Goal: Information Seeking & Learning: Check status

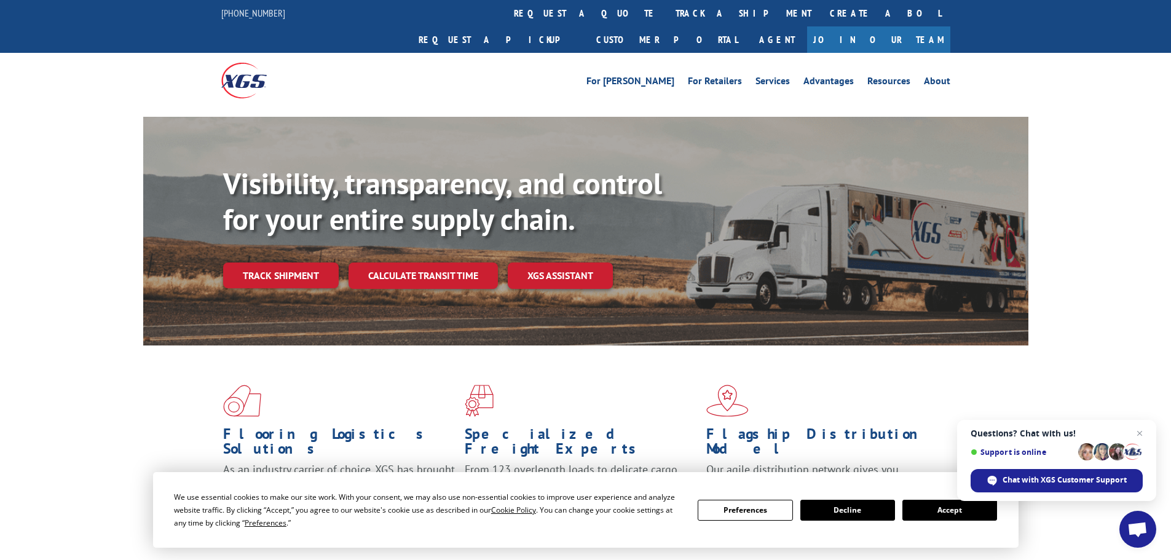
click at [945, 513] on button "Accept" at bounding box center [949, 510] width 95 height 21
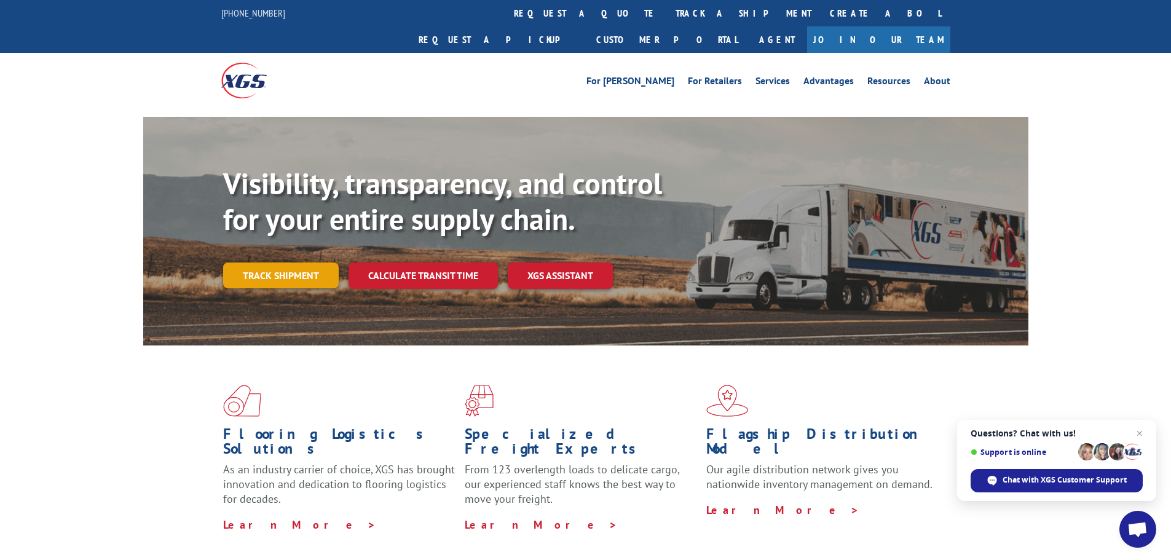
click at [269, 262] on link "Track shipment" at bounding box center [281, 275] width 116 height 26
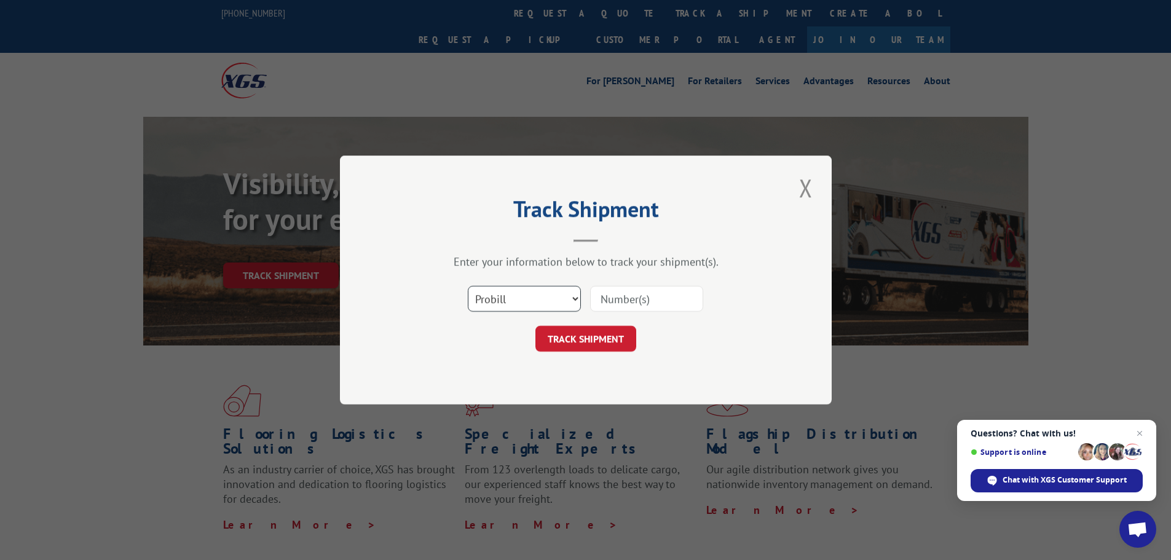
click at [525, 307] on select "Select category... Probill BOL PO" at bounding box center [524, 299] width 113 height 26
click at [468, 286] on select "Select category... Probill BOL PO" at bounding box center [524, 299] width 113 height 26
click at [635, 297] on input at bounding box center [646, 299] width 113 height 26
paste input "17308717"
type input "17308717"
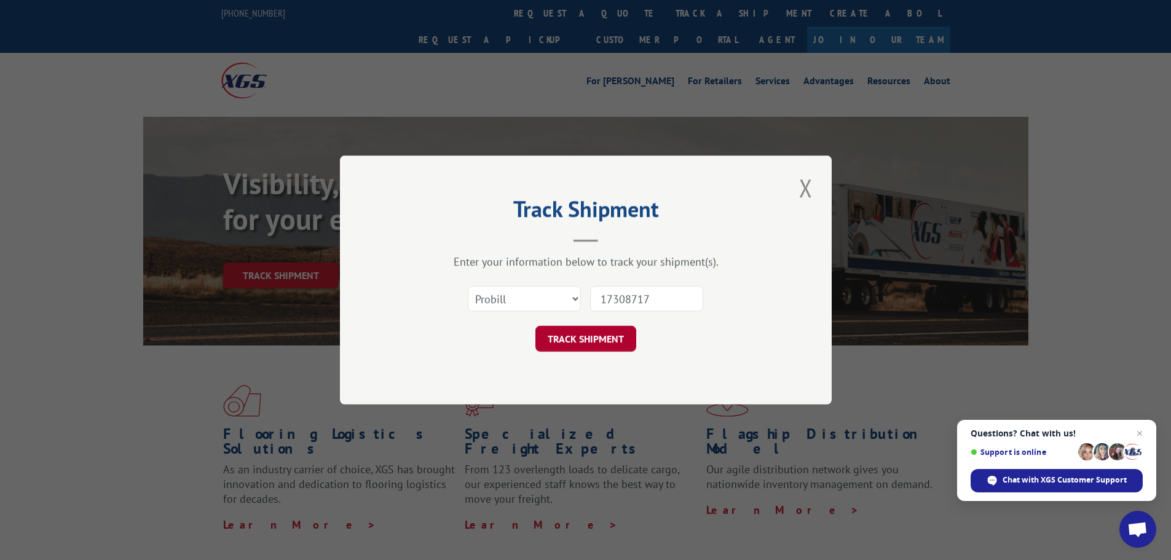
drag, startPoint x: 600, startPoint y: 334, endPoint x: 592, endPoint y: 337, distance: 9.1
click at [600, 334] on button "TRACK SHIPMENT" at bounding box center [585, 339] width 101 height 26
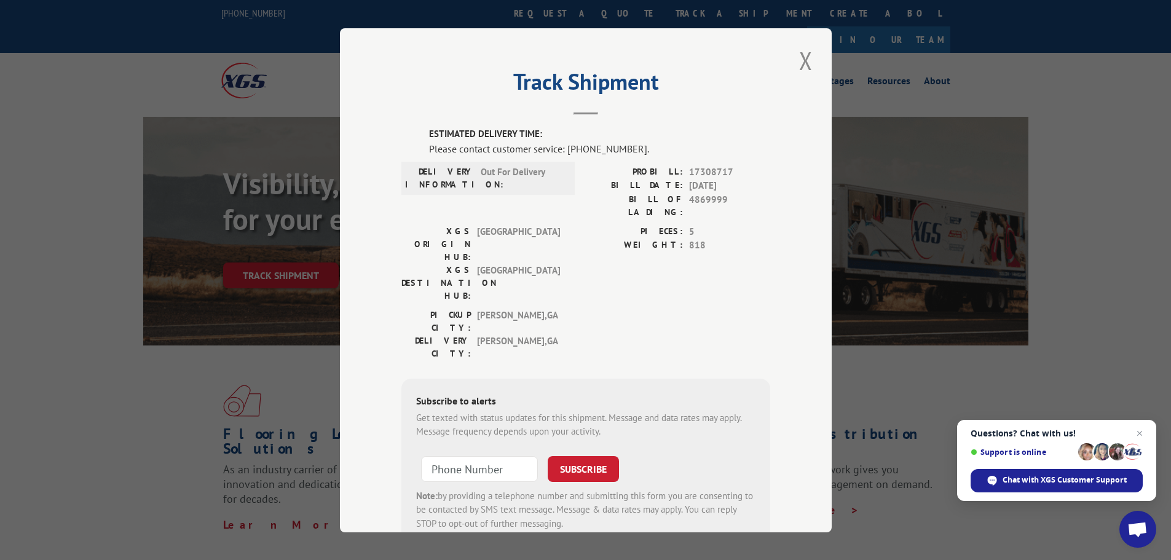
click at [632, 238] on label "WEIGHT:" at bounding box center [634, 245] width 97 height 14
click at [802, 61] on button "Close modal" at bounding box center [805, 61] width 21 height 34
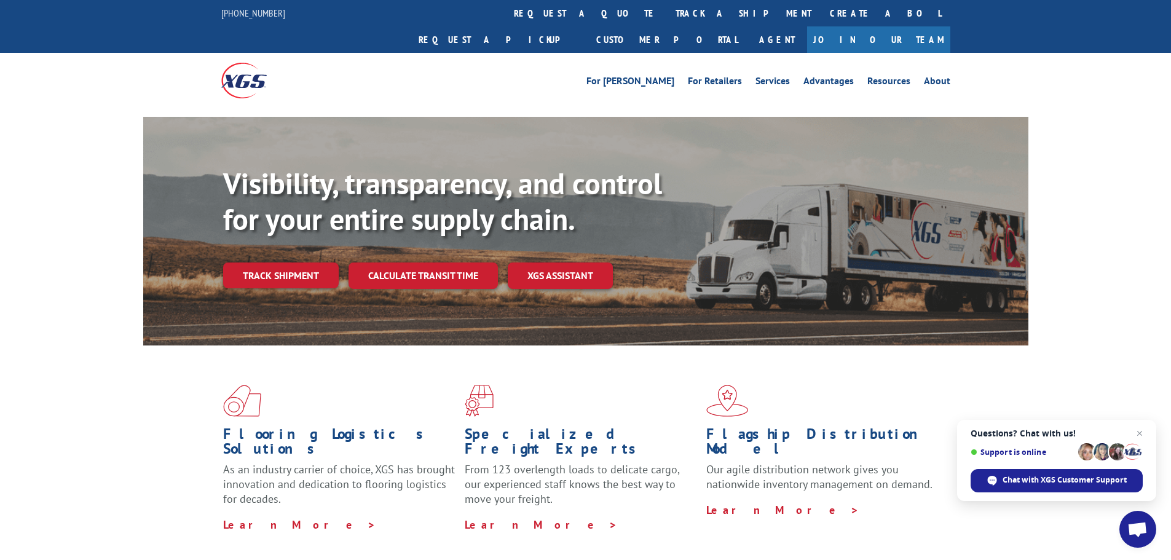
click at [245, 63] on img at bounding box center [243, 80] width 45 height 35
